Goal: Information Seeking & Learning: Check status

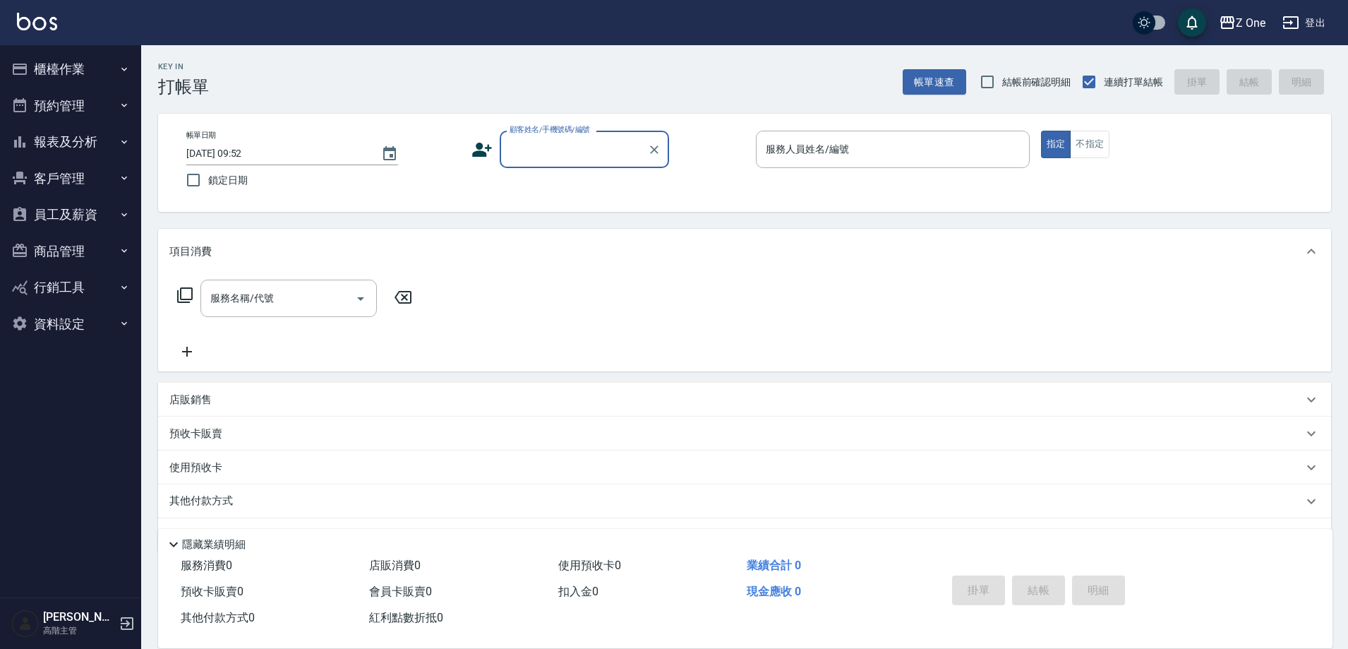
click at [114, 137] on button "報表及分析" at bounding box center [71, 142] width 130 height 37
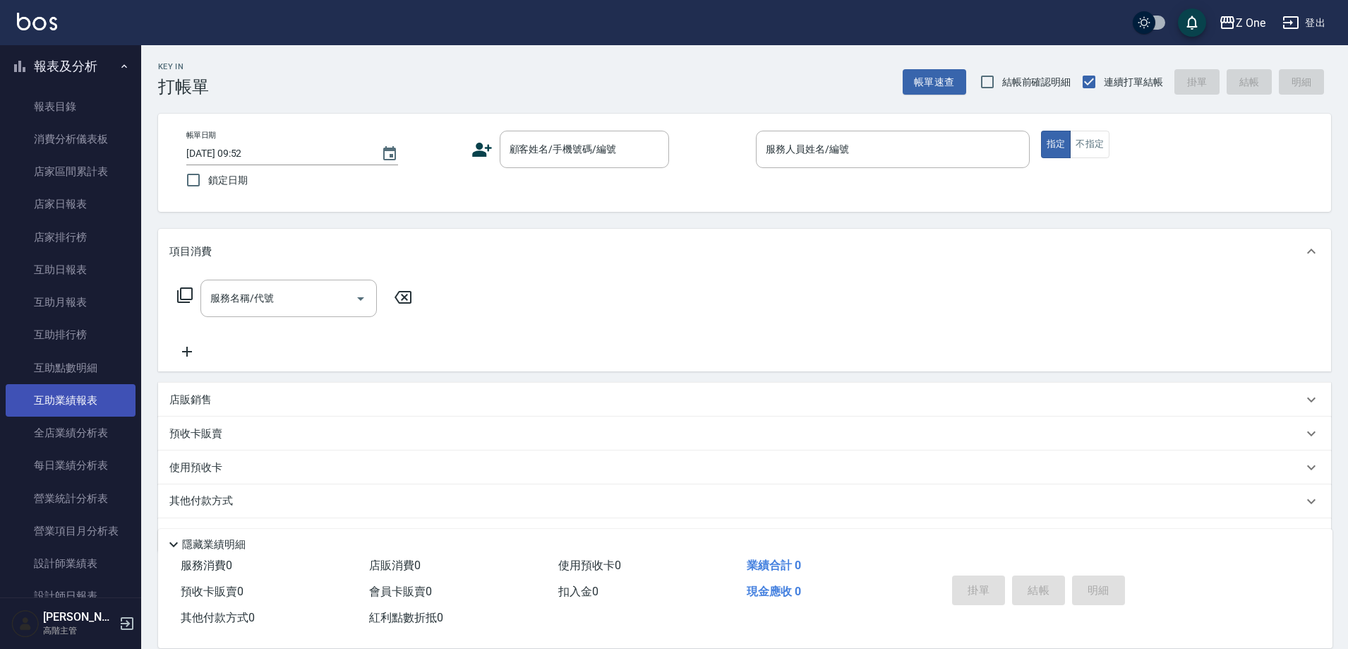
scroll to position [141, 0]
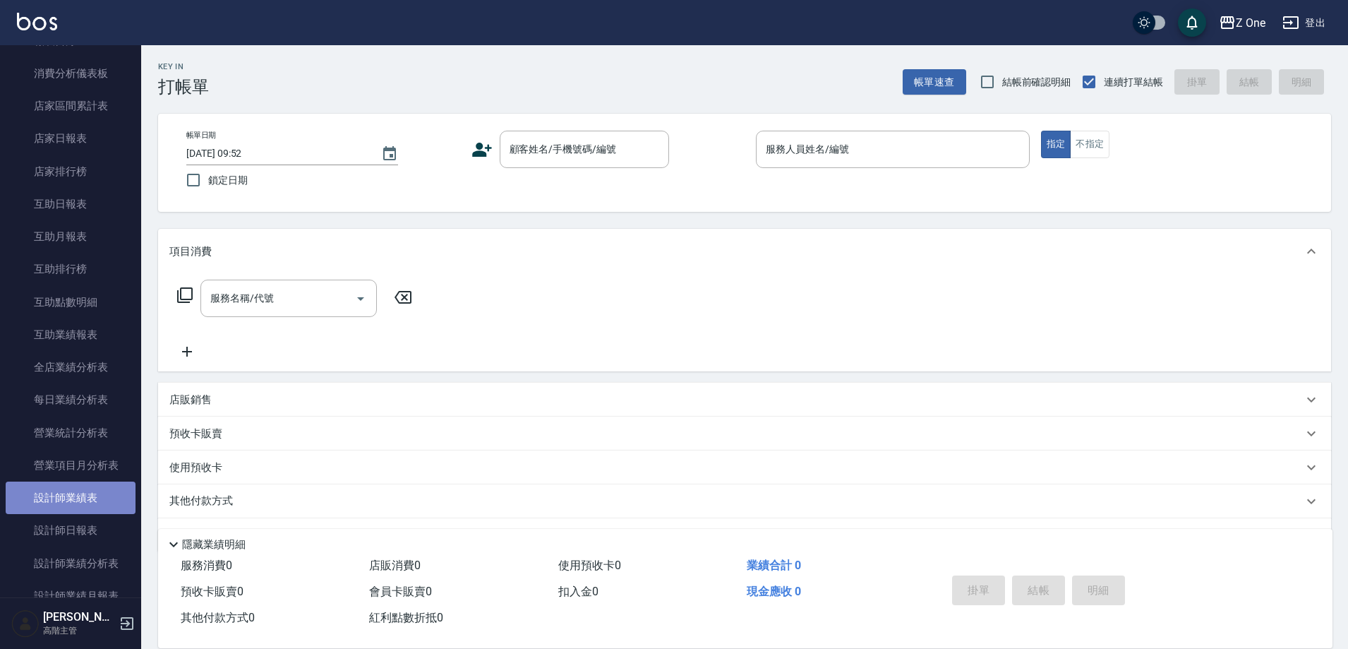
click at [78, 505] on link "設計師業績表" at bounding box center [71, 497] width 130 height 32
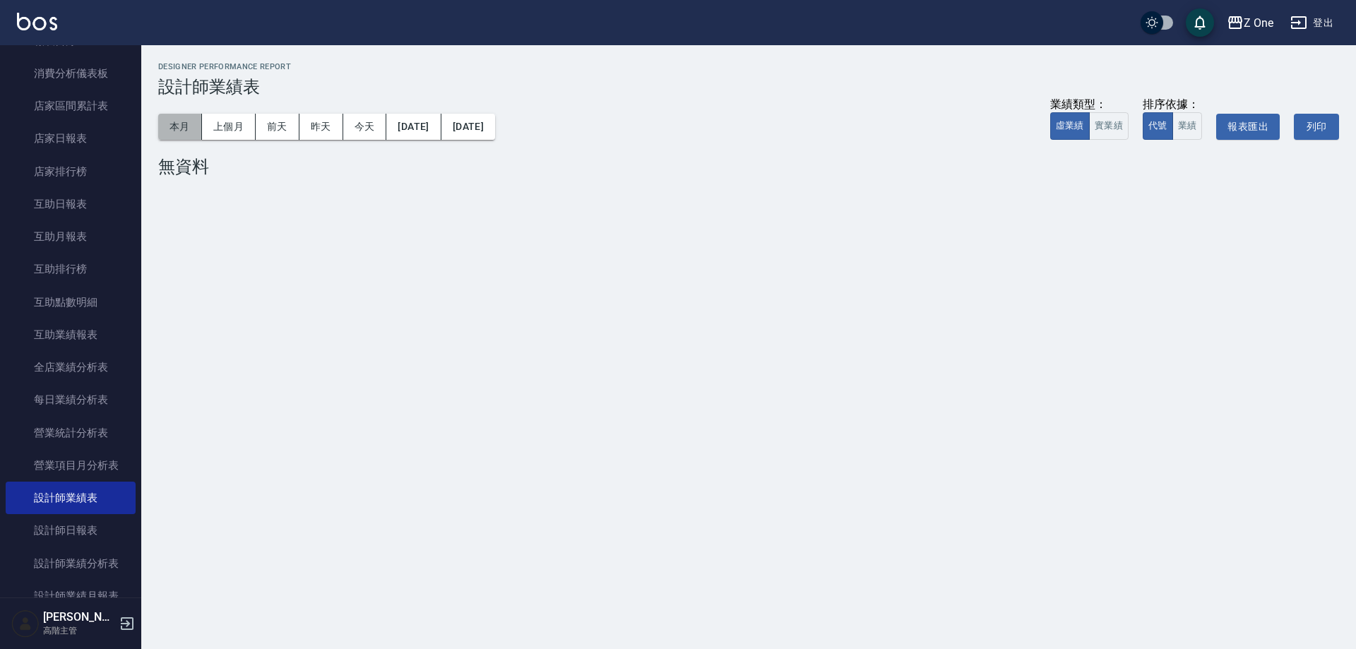
click at [181, 131] on button "本月" at bounding box center [180, 127] width 44 height 26
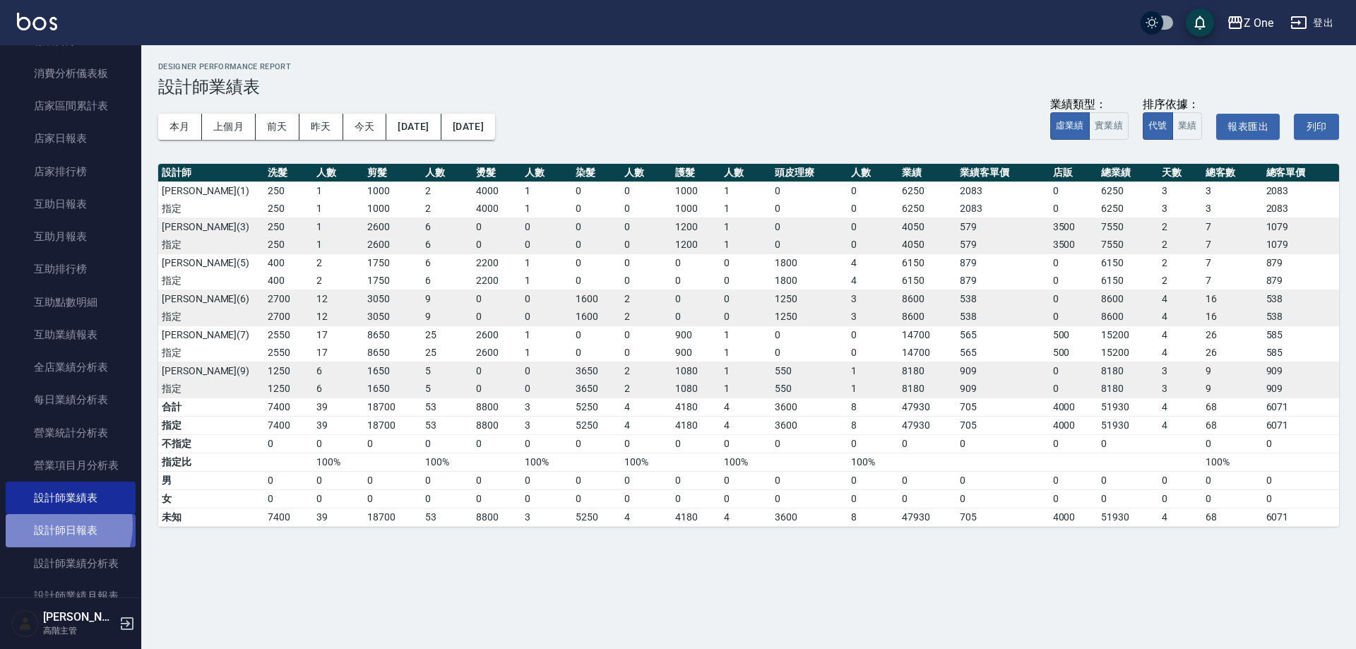
click at [51, 525] on link "設計師日報表" at bounding box center [71, 530] width 130 height 32
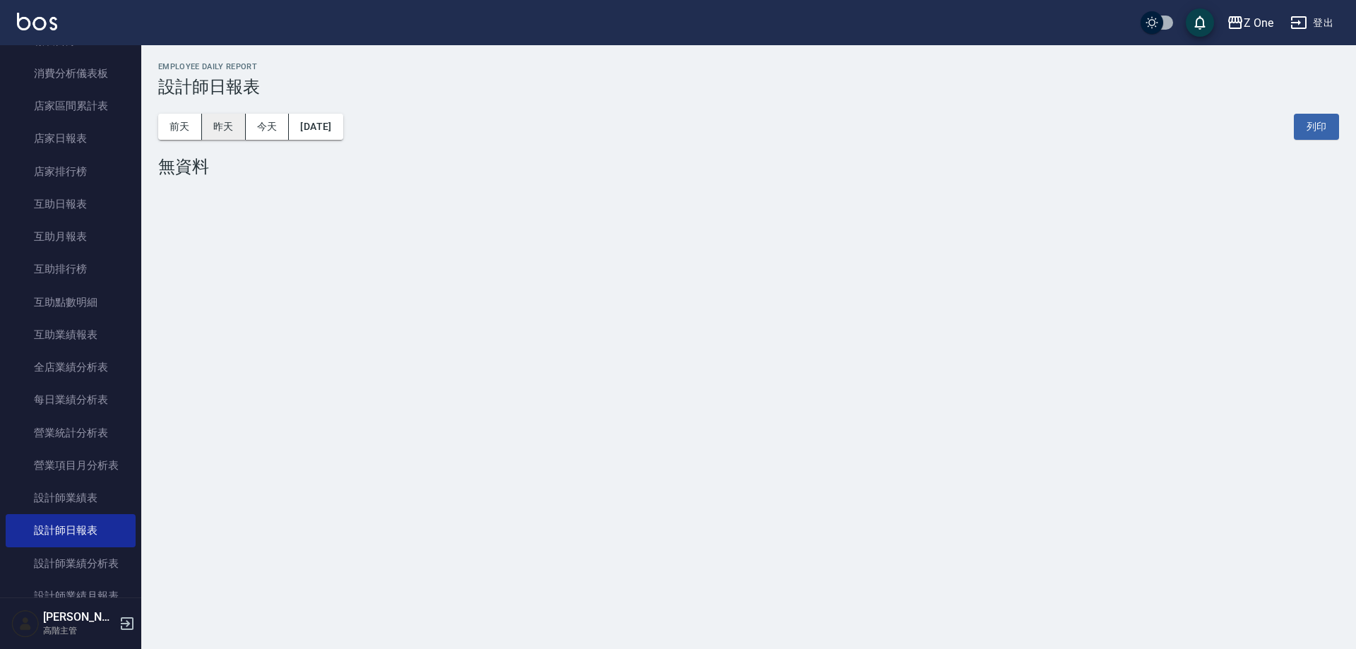
click at [217, 133] on button "昨天" at bounding box center [224, 127] width 44 height 26
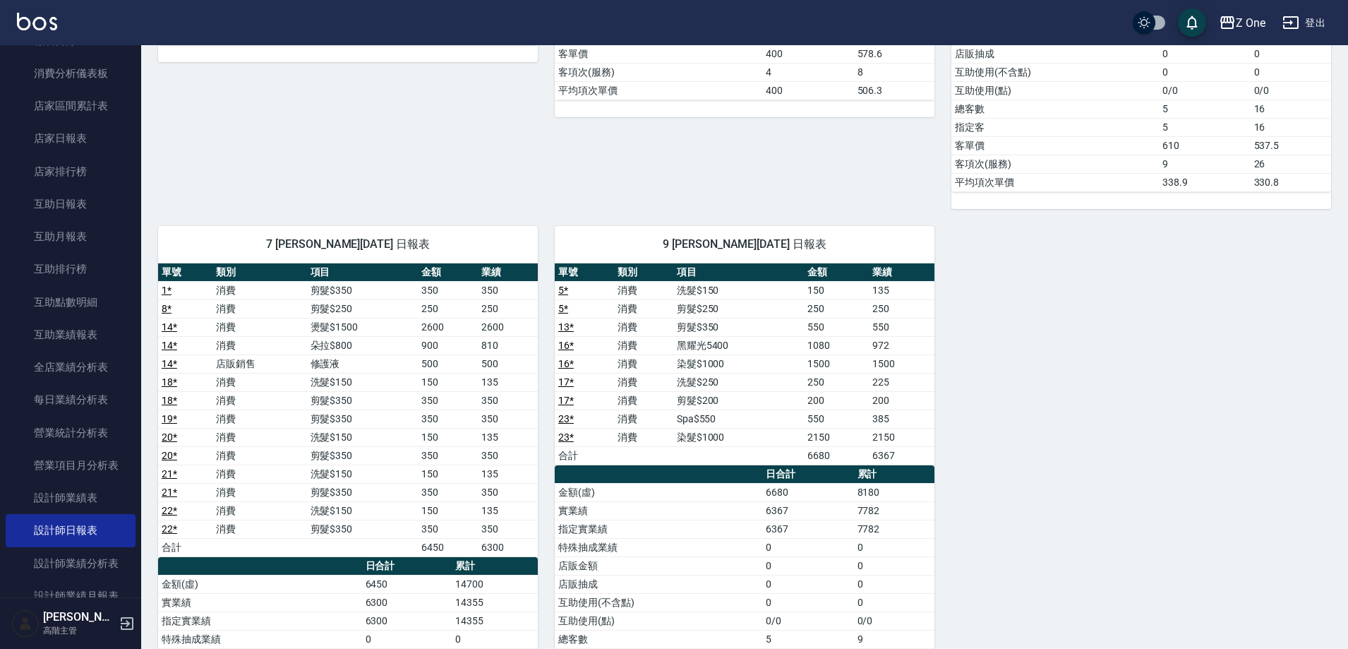
scroll to position [494, 0]
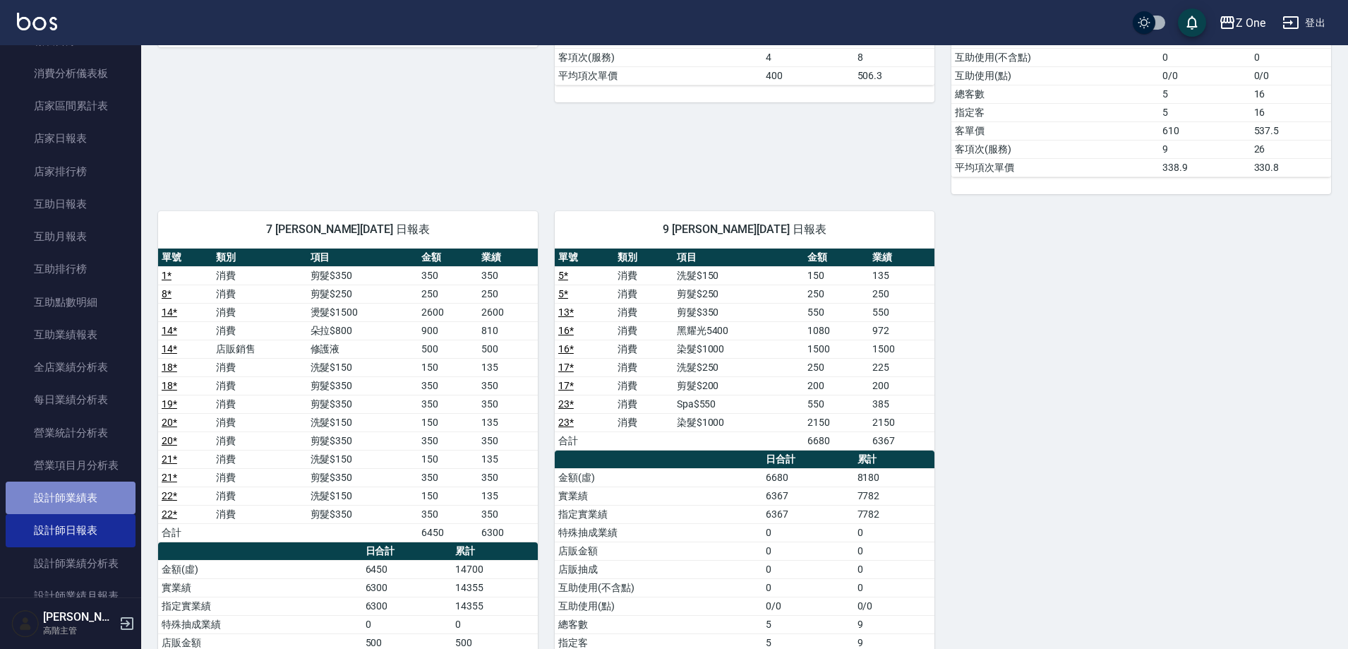
click at [109, 503] on link "設計師業績表" at bounding box center [71, 497] width 130 height 32
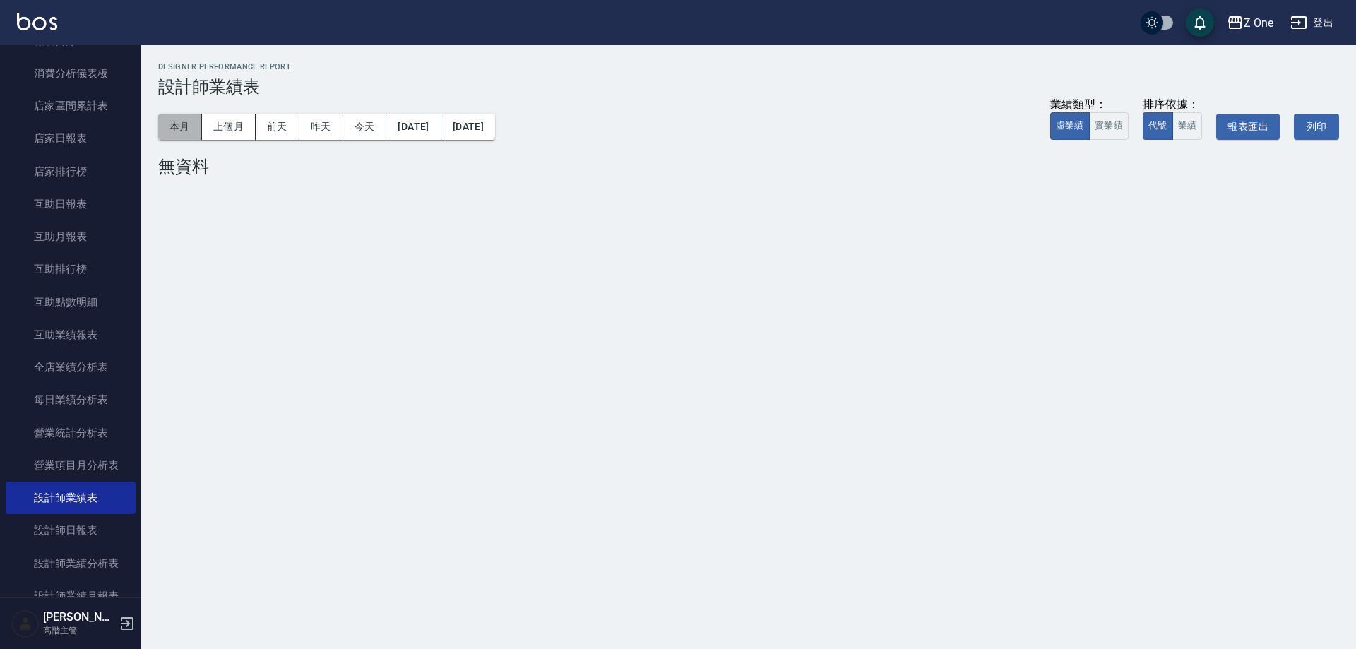
click at [189, 119] on button "本月" at bounding box center [180, 127] width 44 height 26
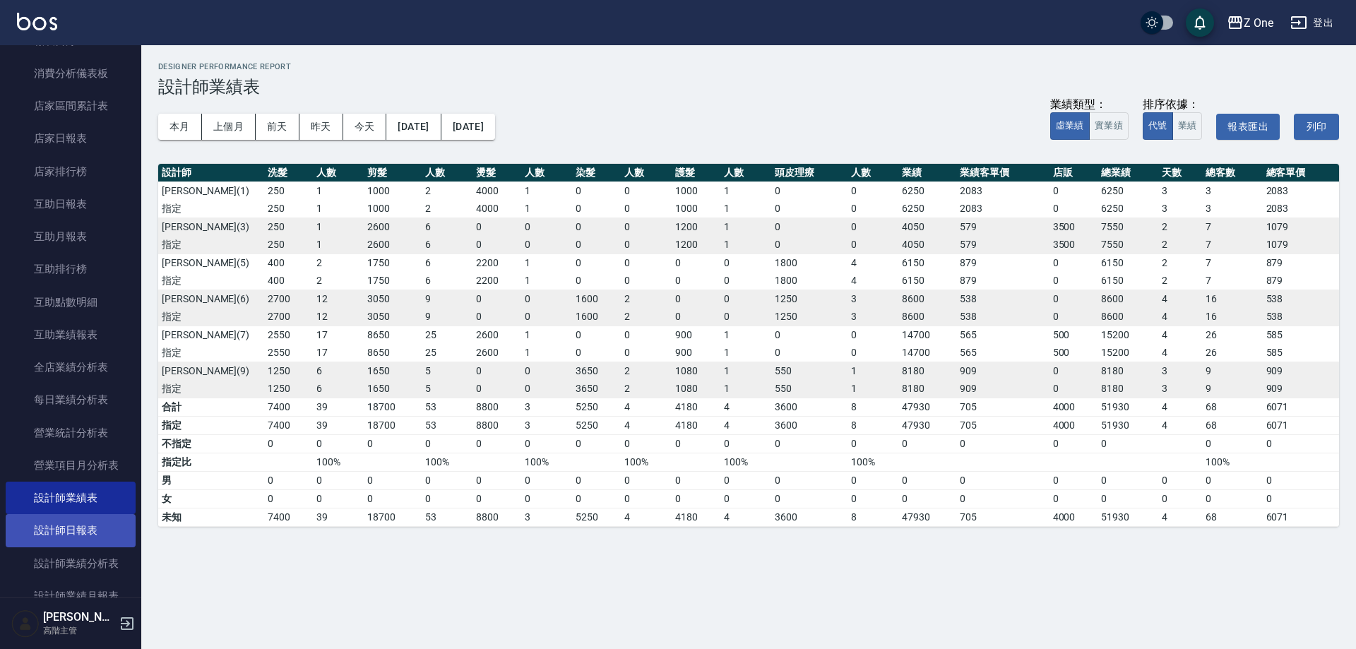
drag, startPoint x: 52, startPoint y: 522, endPoint x: 85, endPoint y: 472, distance: 61.1
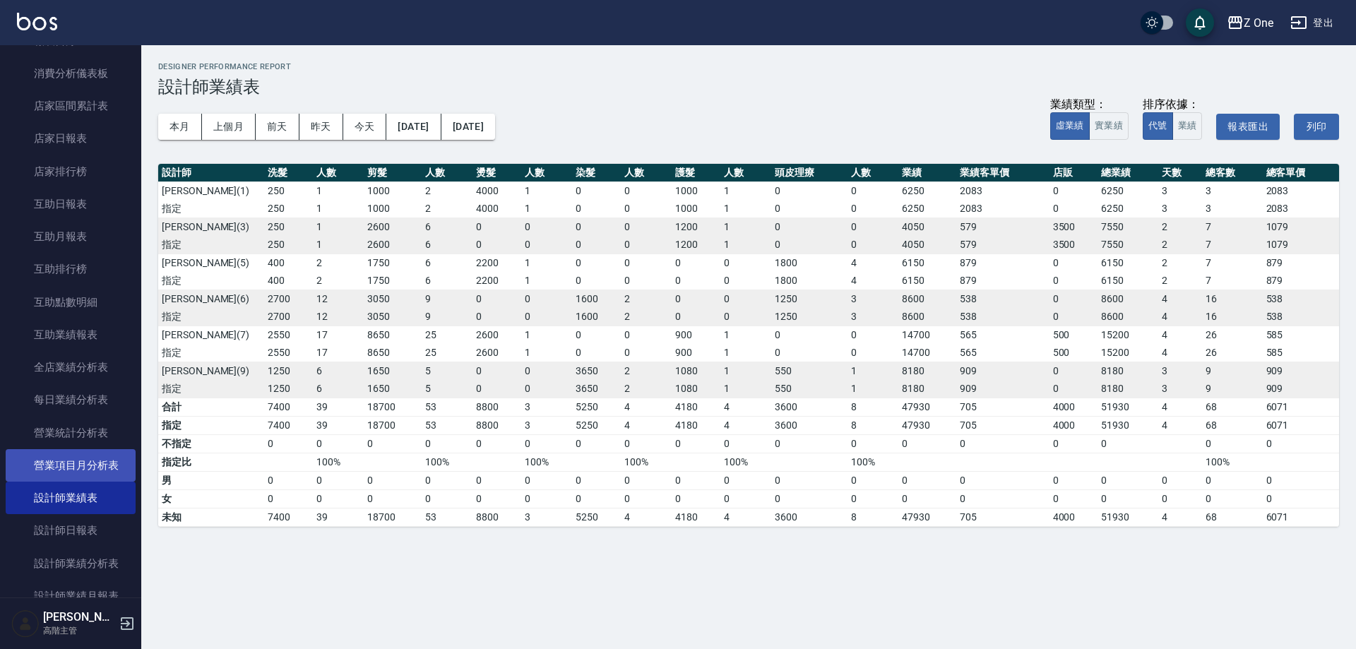
click at [52, 522] on link "設計師日報表" at bounding box center [71, 530] width 130 height 32
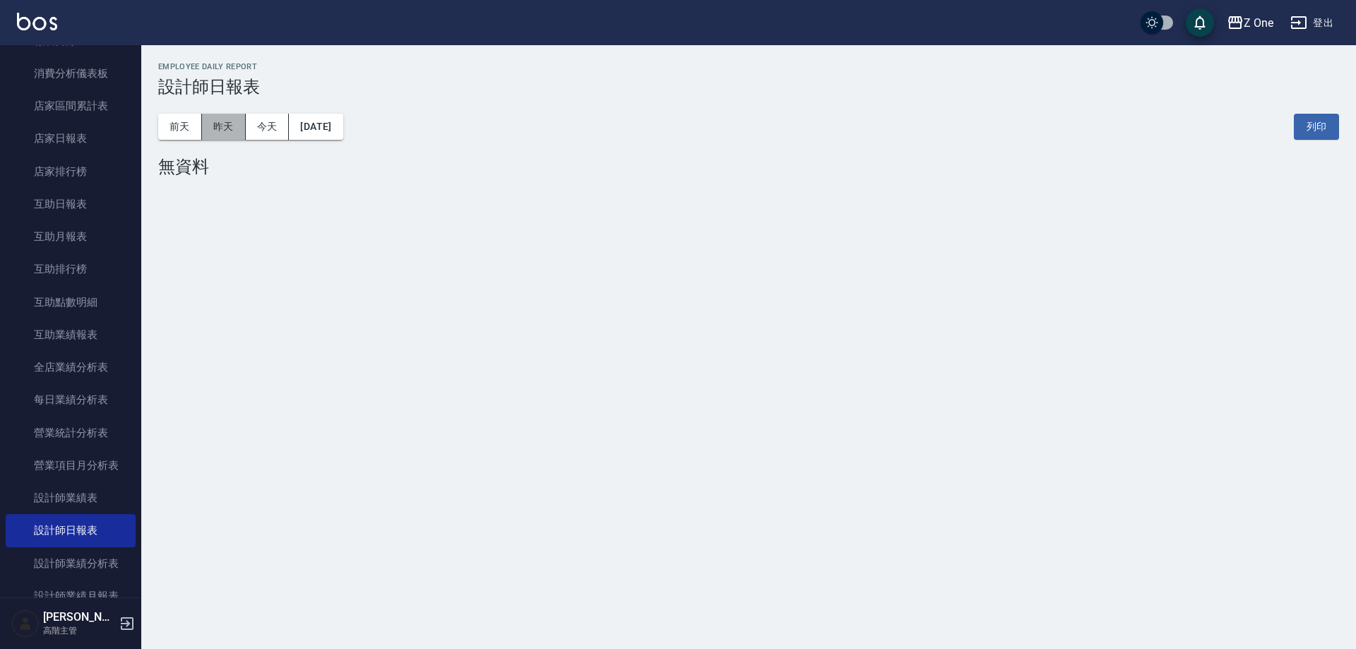
click at [215, 138] on button "昨天" at bounding box center [224, 127] width 44 height 26
